Goal: Book appointment/travel/reservation

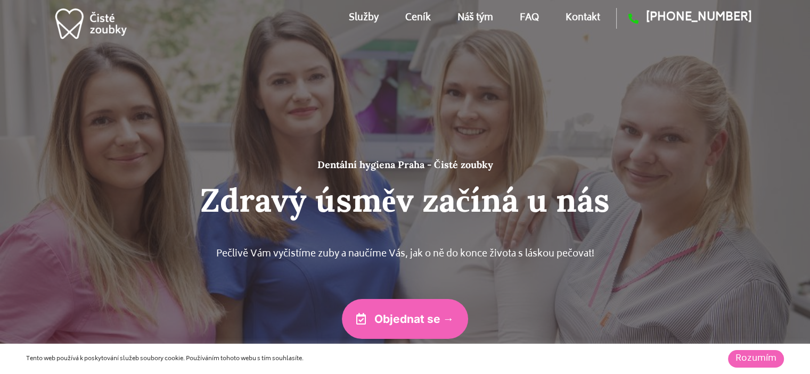
click at [410, 321] on span "Objednat se →" at bounding box center [414, 319] width 80 height 11
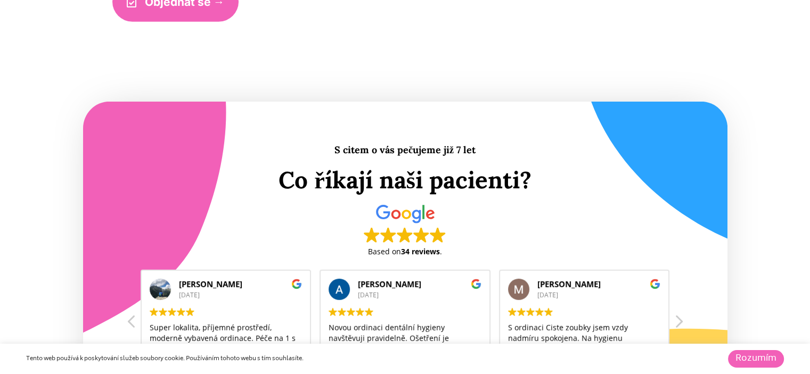
scroll to position [3089, 0]
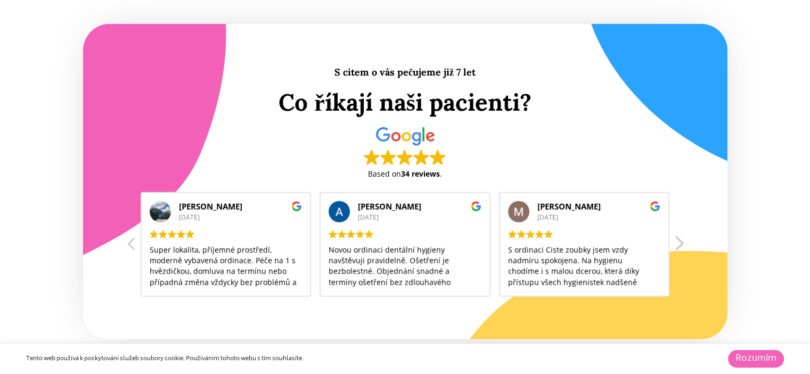
click at [680, 241] on div at bounding box center [678, 247] width 13 height 26
click at [680, 241] on div "Adam Polášek 2021-05-10 Super lokalita, příjemné prostředí, moderně vybavená or…" at bounding box center [405, 244] width 559 height 108
